Goal: Navigation & Orientation: Find specific page/section

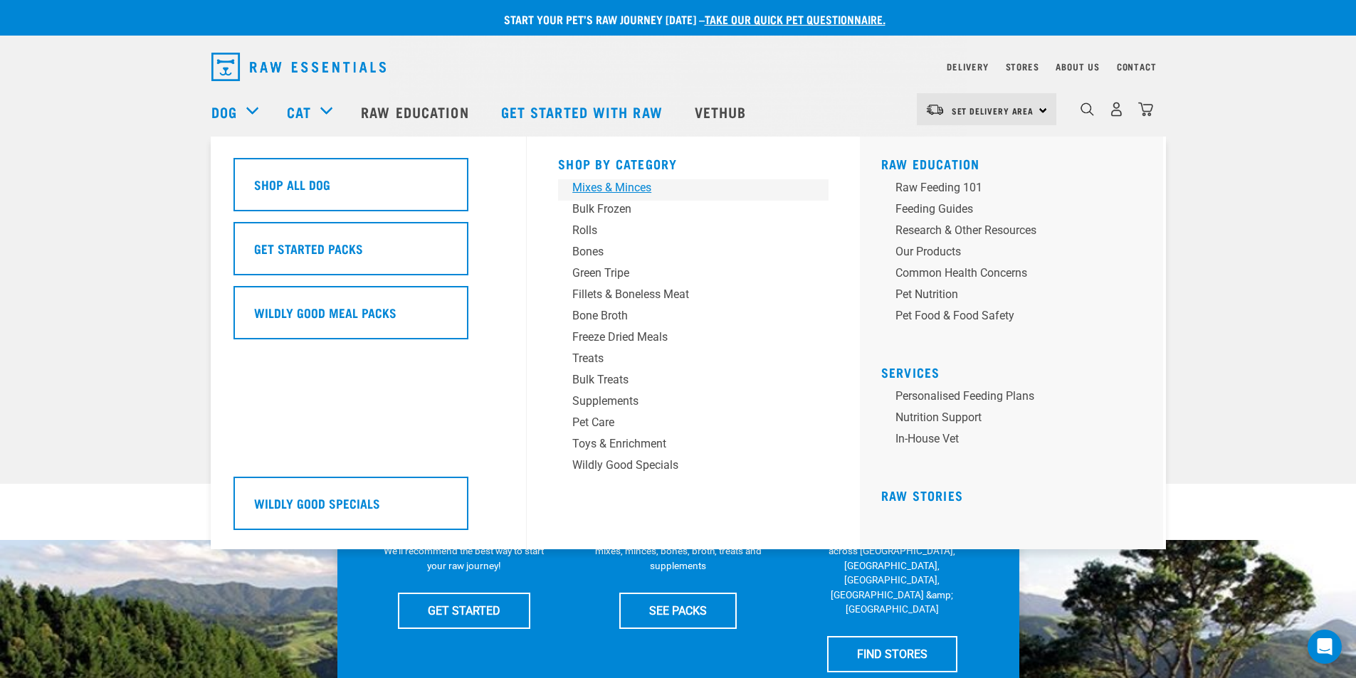
click at [614, 187] on div "Mixes & Minces" at bounding box center [683, 187] width 222 height 17
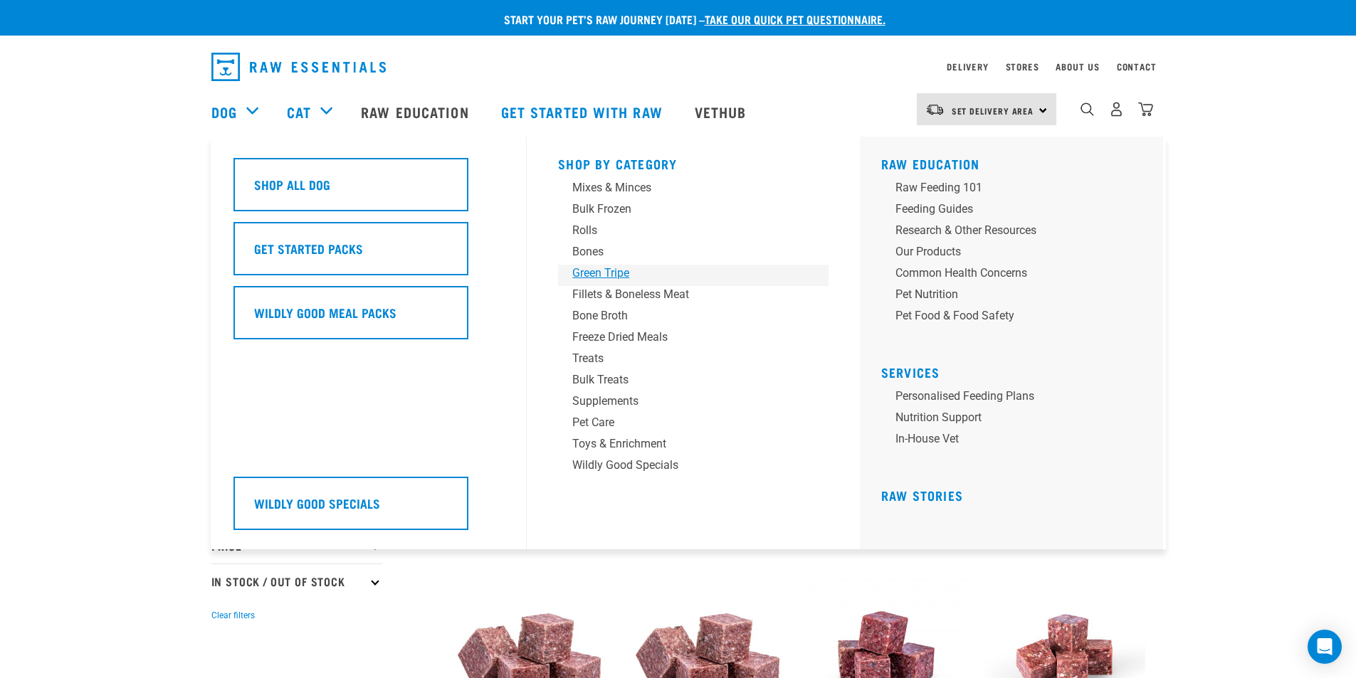
click at [614, 274] on div "Green Tripe" at bounding box center [683, 273] width 222 height 17
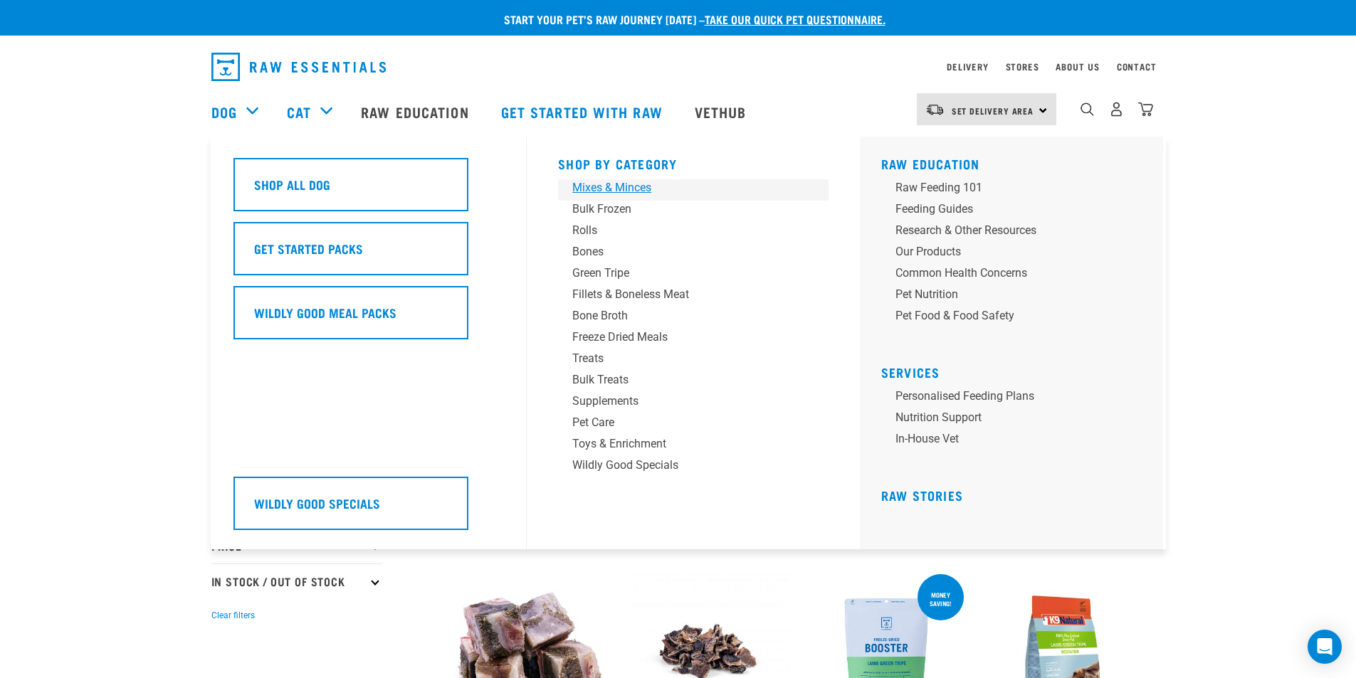
click at [587, 185] on div "Mixes & Minces" at bounding box center [683, 187] width 222 height 17
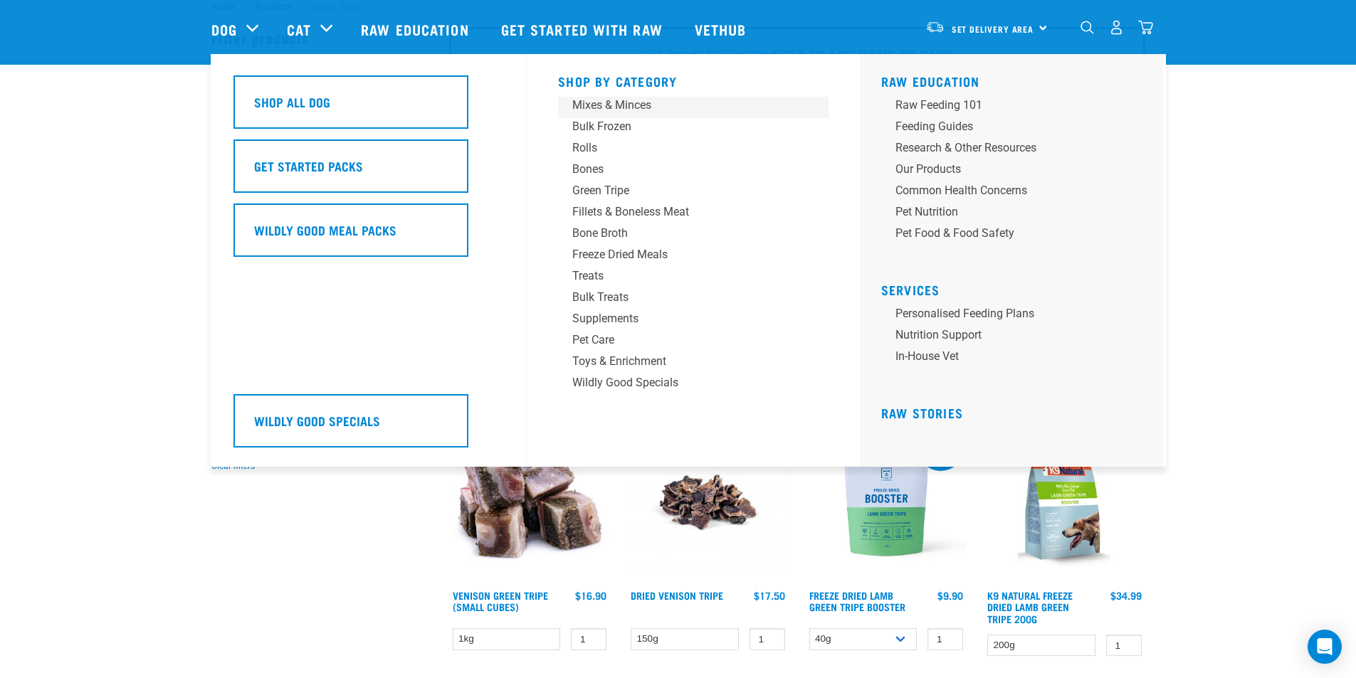
scroll to position [127, 0]
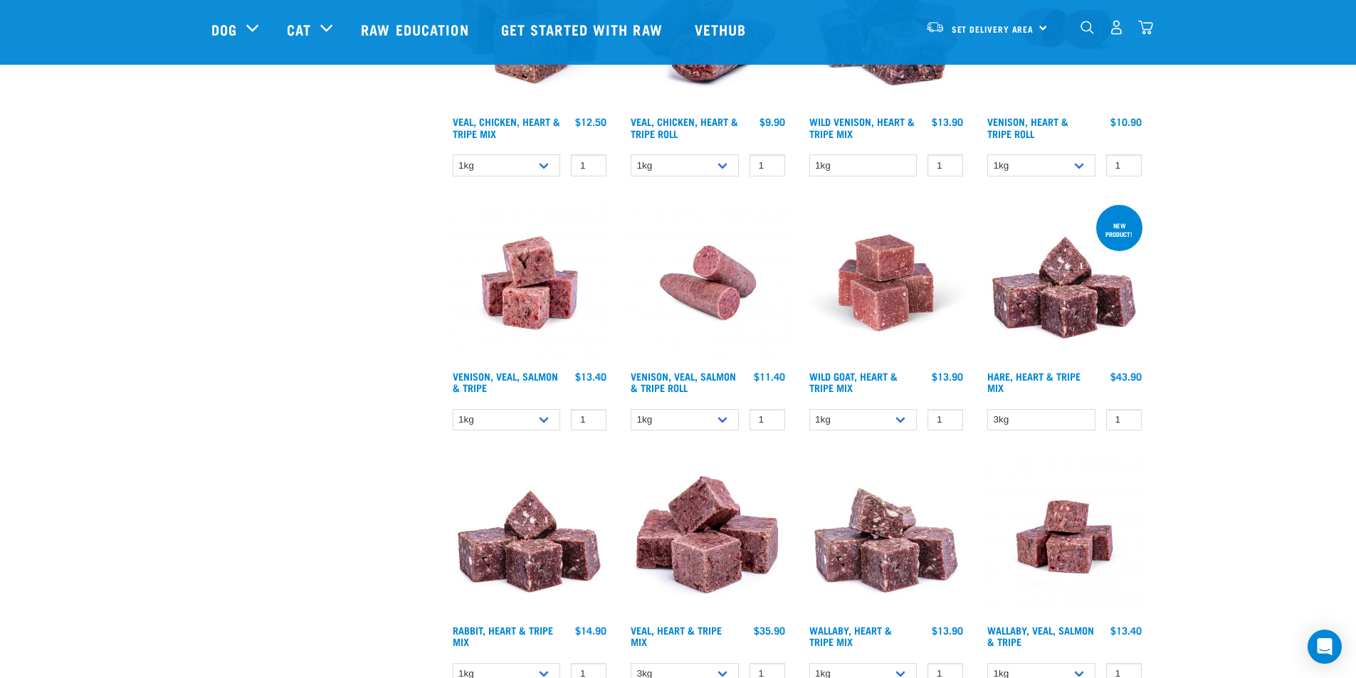
scroll to position [1708, 0]
